Goal: Transaction & Acquisition: Purchase product/service

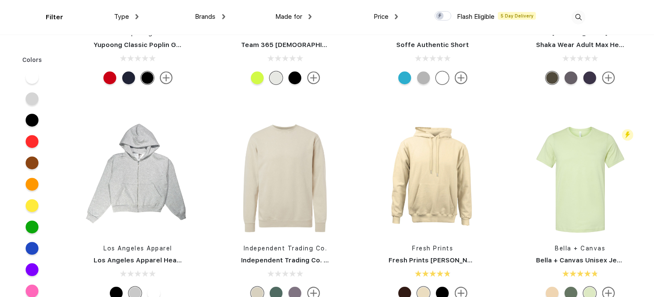
scroll to position [4532, 0]
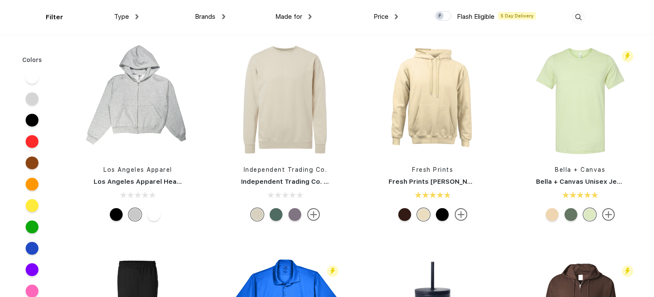
click at [29, 139] on div at bounding box center [32, 141] width 13 height 13
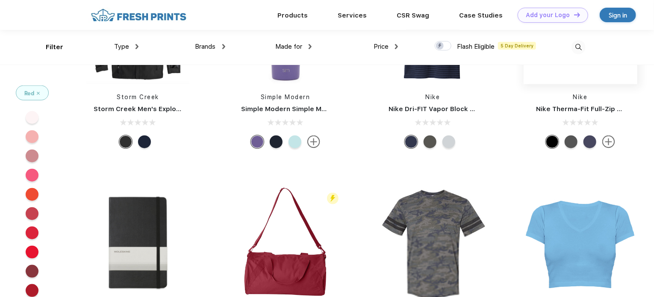
scroll to position [9962, 0]
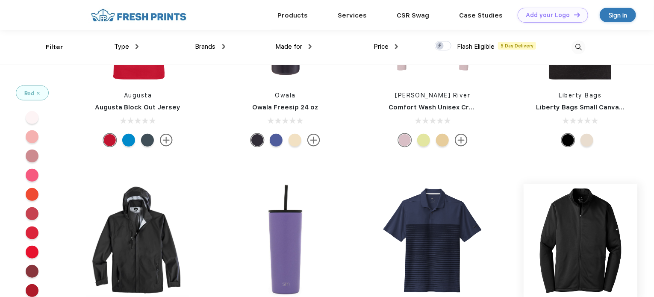
click at [595, 234] on img at bounding box center [581, 241] width 114 height 114
